Goal: Task Accomplishment & Management: Manage account settings

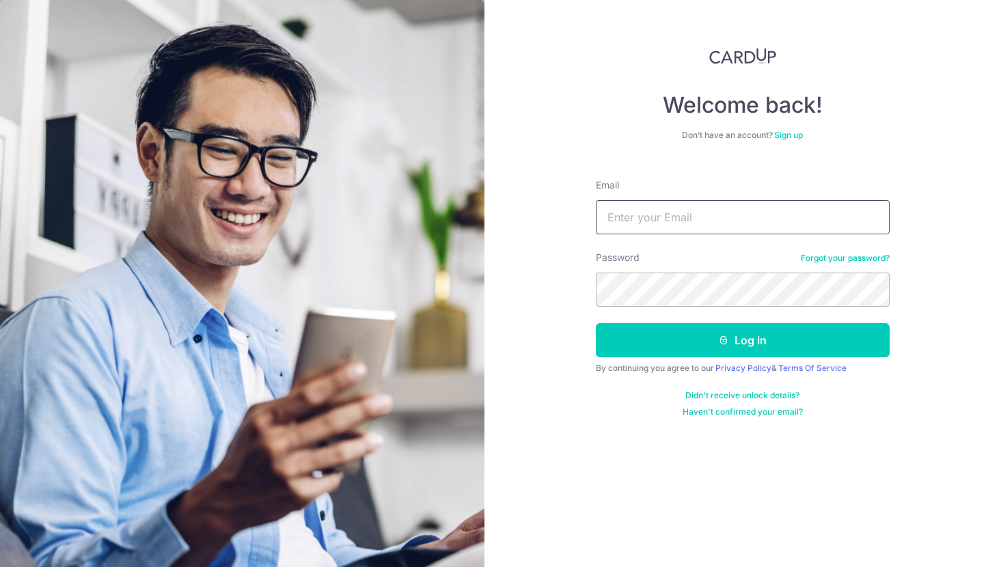
type input "[EMAIL_ADDRESS][DOMAIN_NAME]"
click at [652, 337] on button "Log in" at bounding box center [743, 340] width 294 height 34
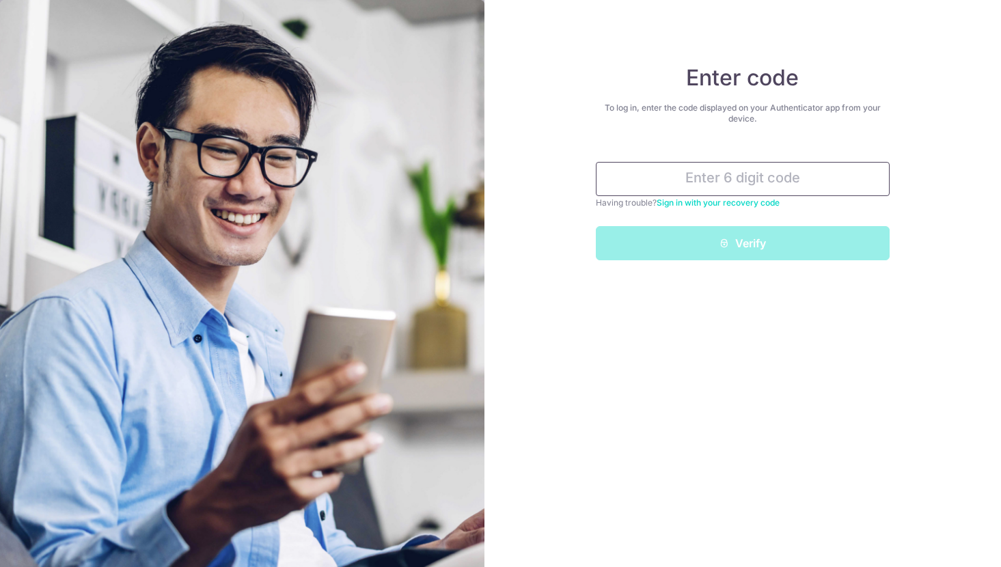
click at [700, 185] on input "text" at bounding box center [743, 179] width 294 height 34
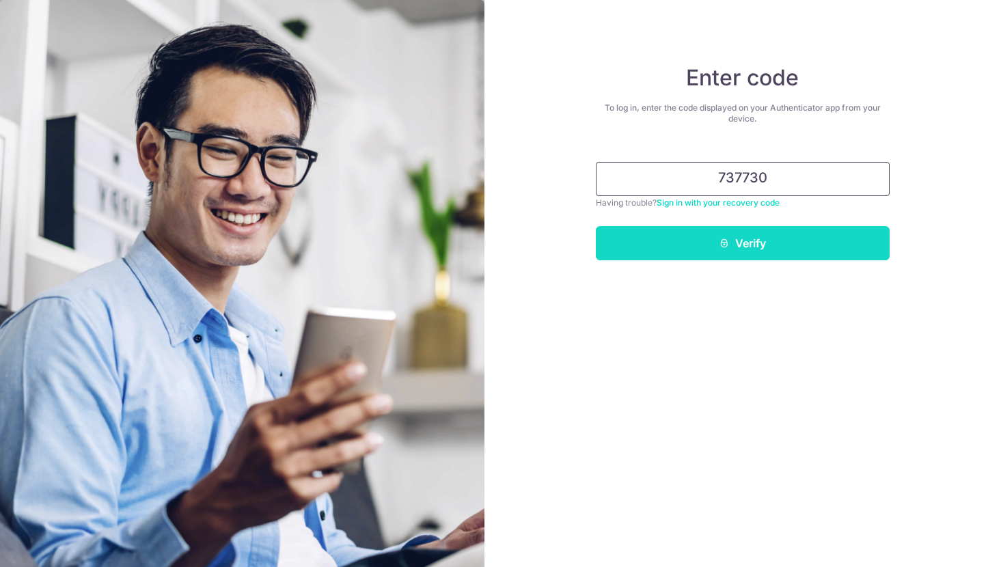
type input "737730"
click at [659, 230] on button "Verify" at bounding box center [743, 243] width 294 height 34
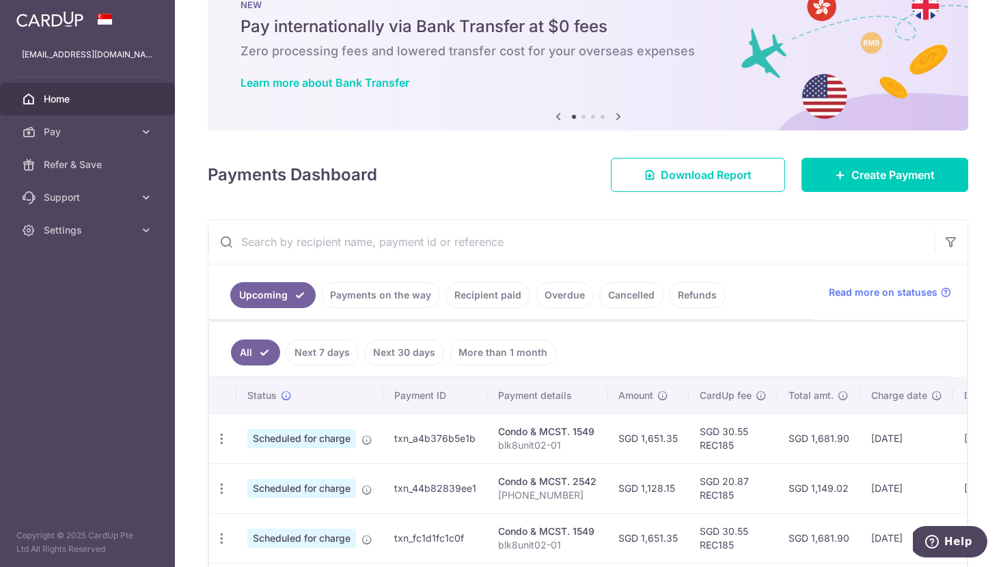
scroll to position [128, 0]
